Goal: Transaction & Acquisition: Subscribe to service/newsletter

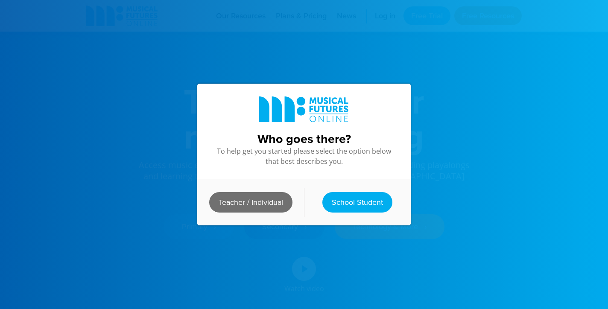
click at [245, 201] on link "Teacher / Individual" at bounding box center [250, 202] width 83 height 20
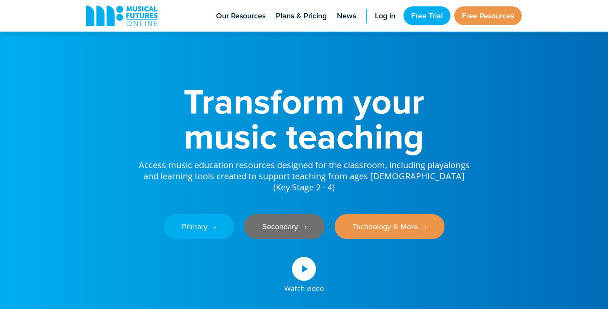
click at [269, 216] on link "Secondary ‎‏‏‎ ‎ ›" at bounding box center [284, 226] width 80 height 25
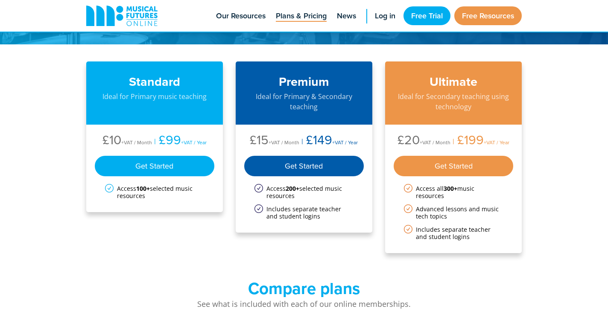
scroll to position [68, 0]
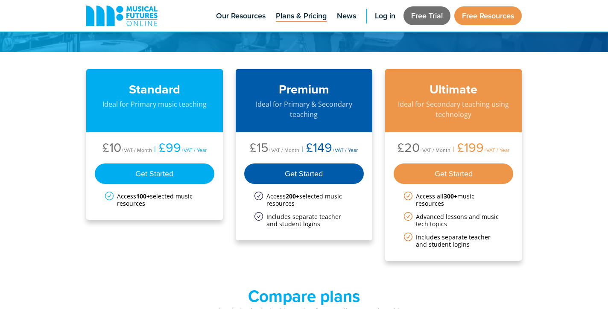
click at [423, 13] on link "Free Trial" at bounding box center [426, 15] width 47 height 19
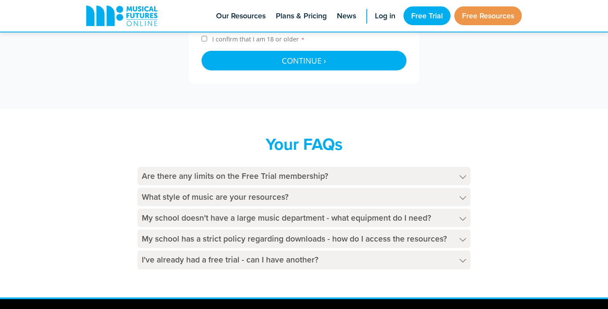
scroll to position [424, 0]
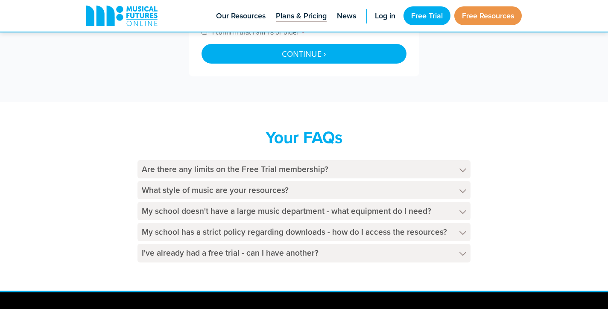
click at [315, 15] on span "Plans & Pricing" at bounding box center [301, 16] width 51 height 12
